Goal: Task Accomplishment & Management: Complete application form

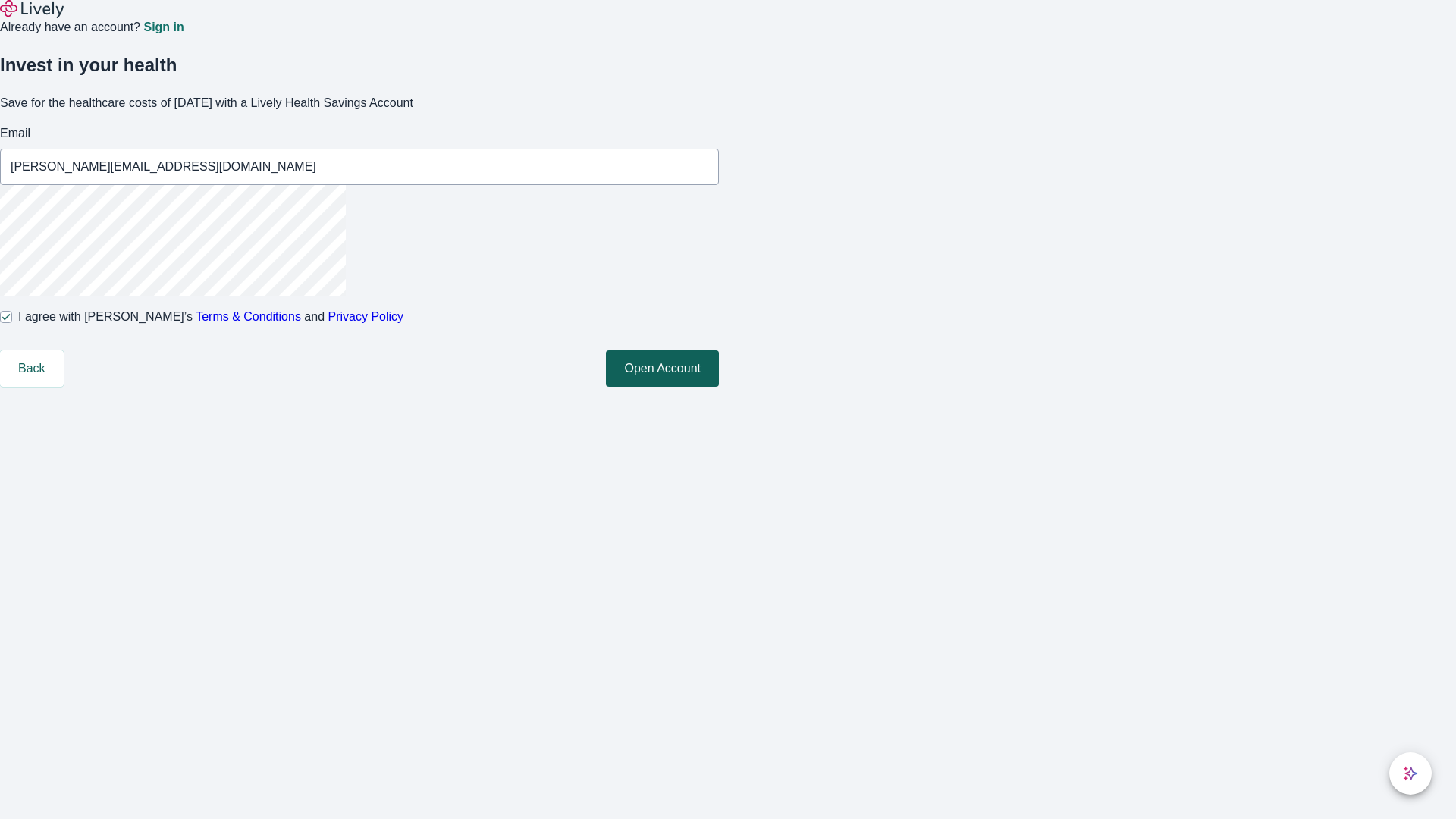
click at [719, 387] on button "Open Account" at bounding box center [663, 369] width 113 height 37
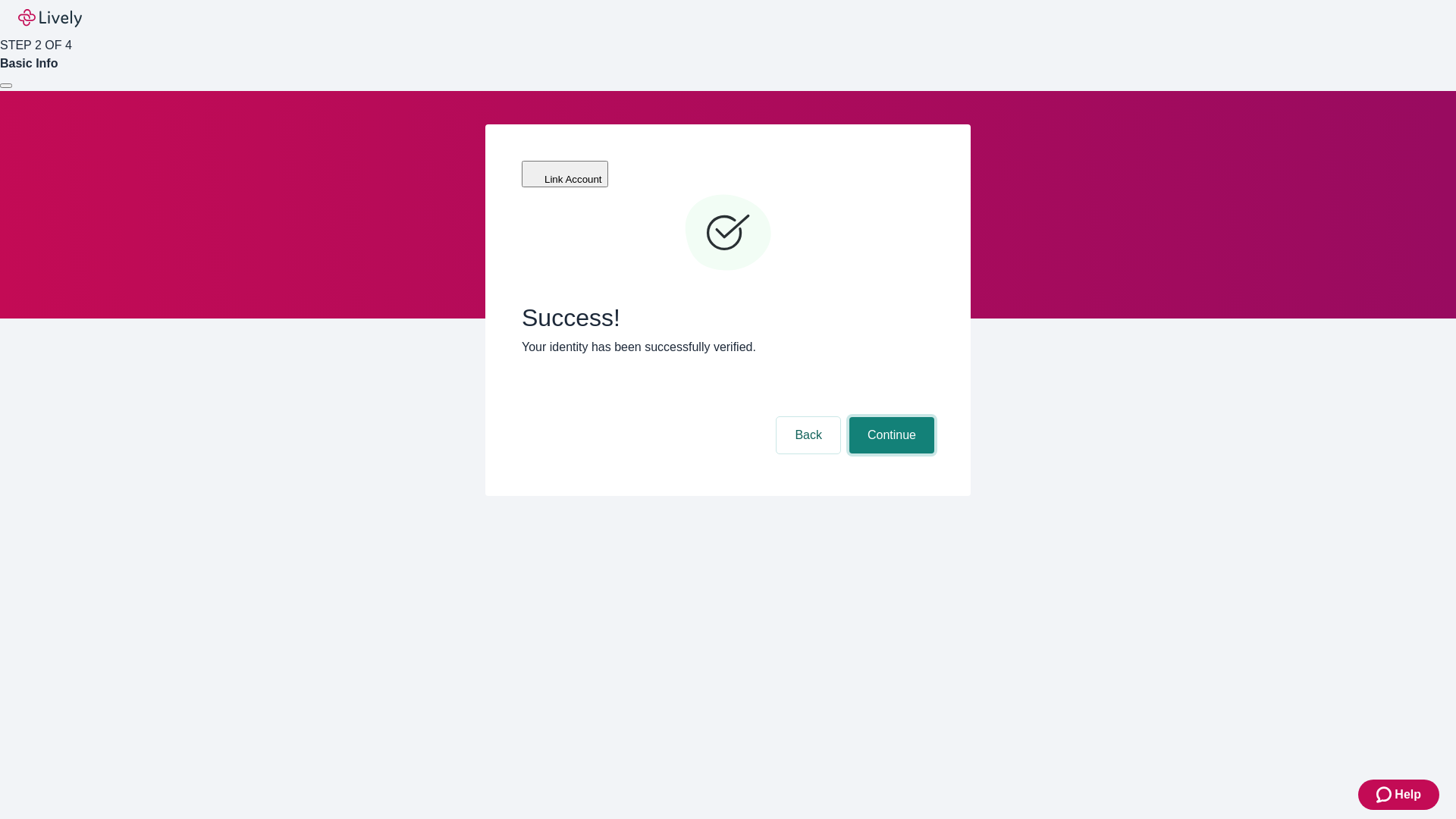
click at [890, 417] on button "Continue" at bounding box center [892, 435] width 85 height 37
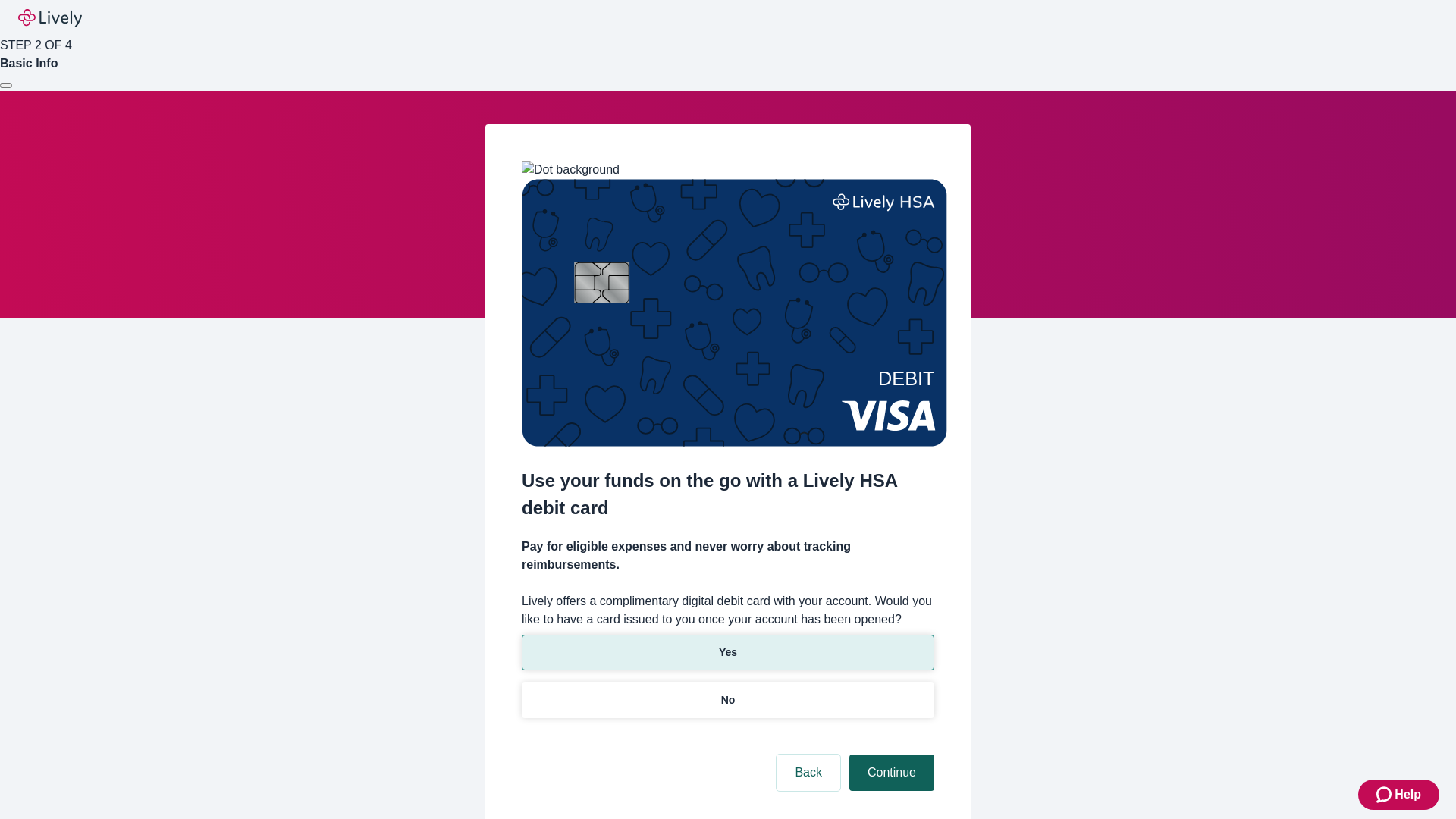
click at [728, 644] on p "Yes" at bounding box center [728, 652] width 18 height 16
click at [890, 755] on button "Continue" at bounding box center [892, 773] width 85 height 37
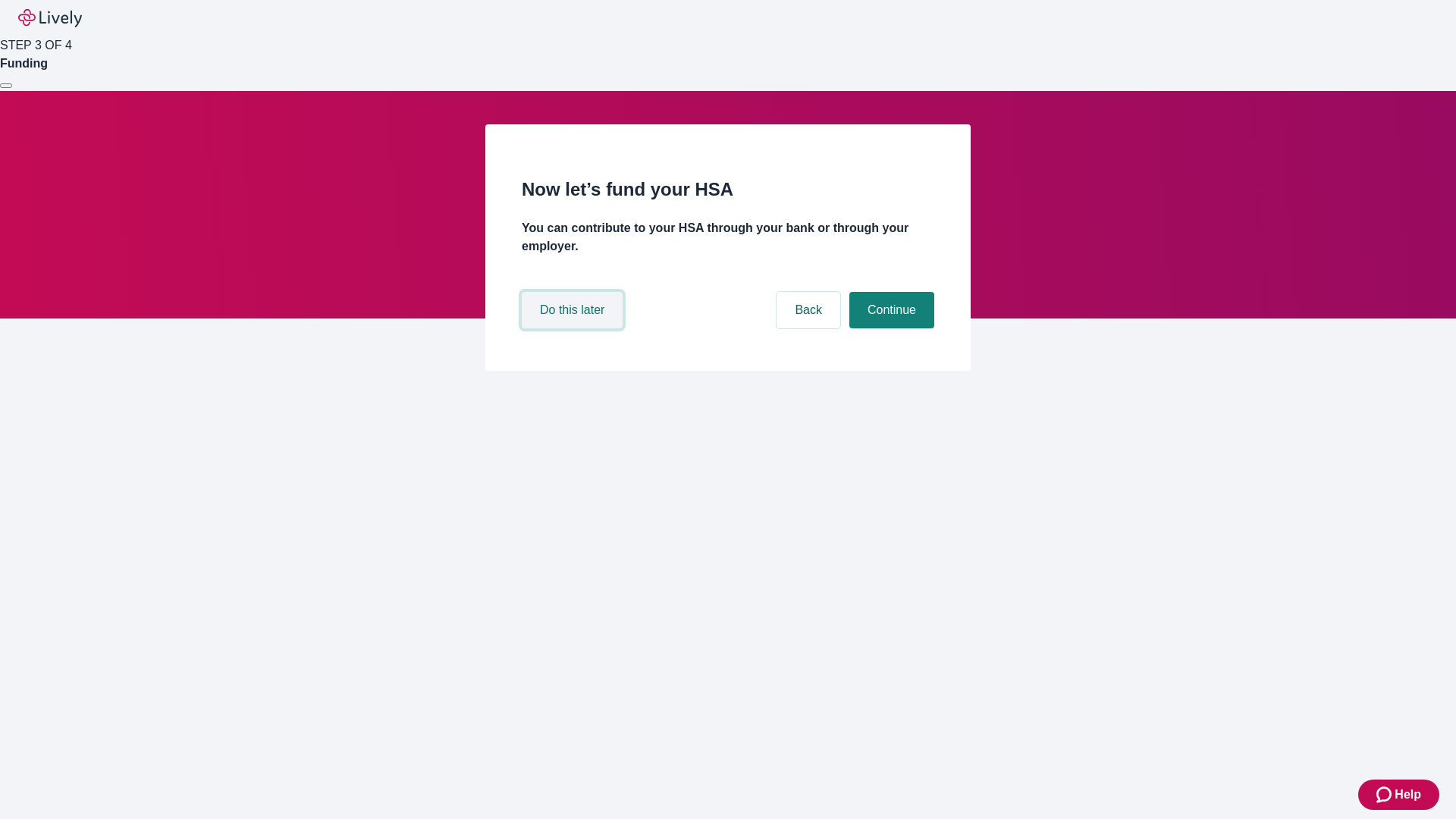
click at [574, 329] on button "Do this later" at bounding box center [572, 310] width 101 height 37
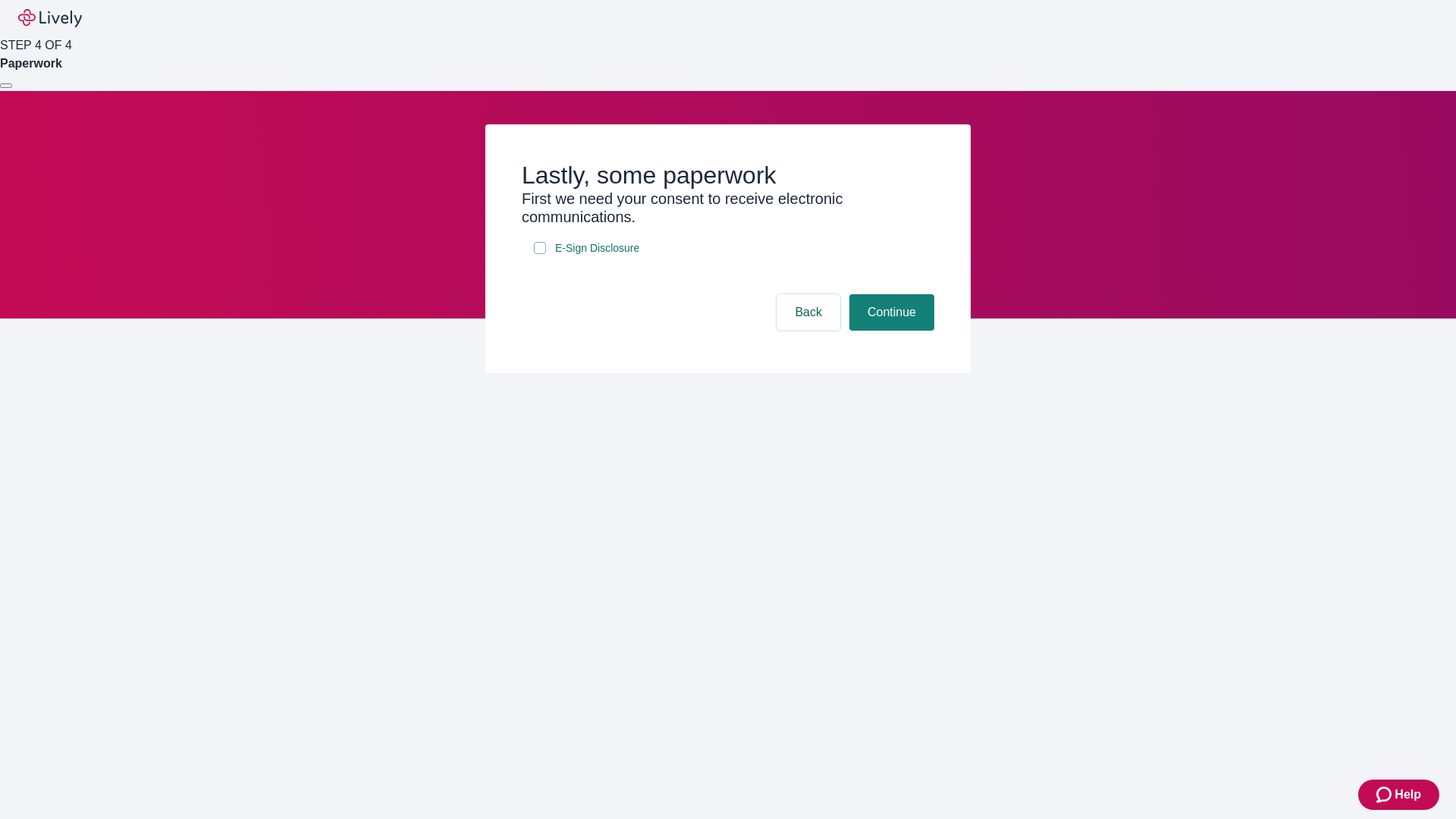
click at [540, 254] on input "E-Sign Disclosure" at bounding box center [539, 248] width 12 height 12
checkbox input "true"
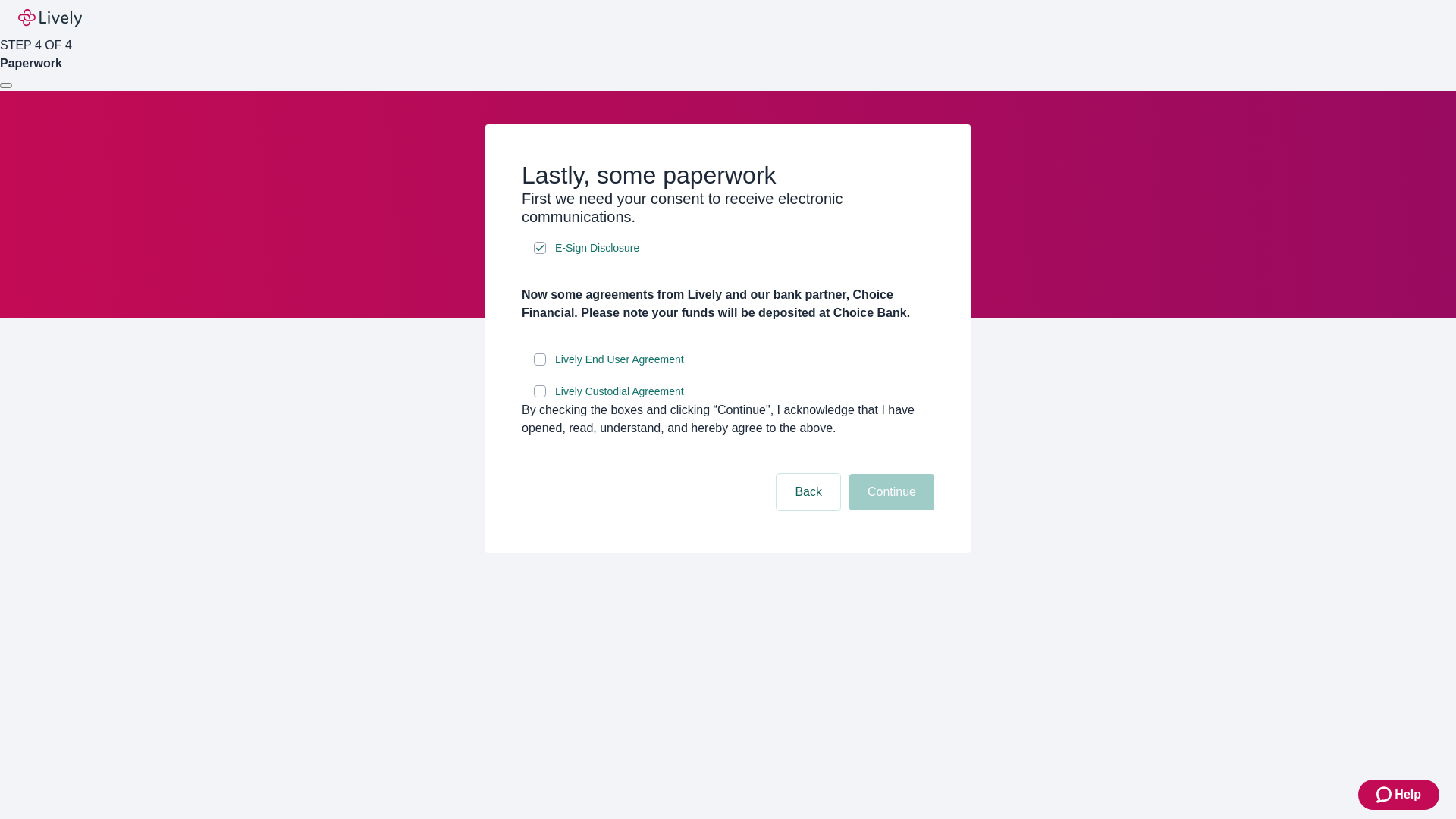
click at [540, 365] on input "Lively End User Agreement" at bounding box center [539, 360] width 12 height 12
checkbox input "true"
click at [540, 397] on input "Lively Custodial Agreement" at bounding box center [539, 391] width 12 height 12
checkbox input "true"
click at [890, 510] on button "Continue" at bounding box center [892, 492] width 85 height 37
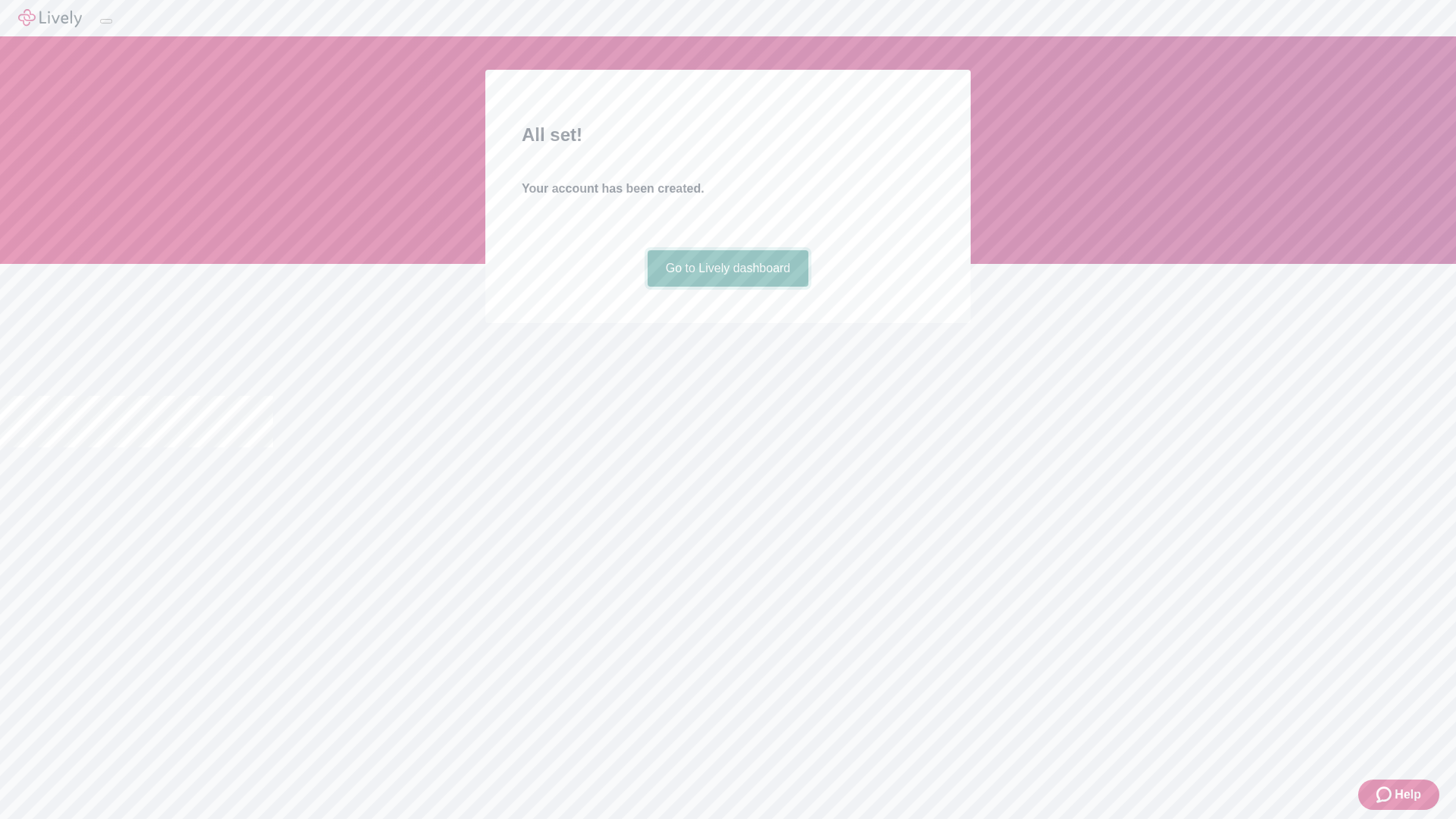
click at [728, 286] on link "Go to Lively dashboard" at bounding box center [728, 269] width 162 height 37
